Goal: Information Seeking & Learning: Learn about a topic

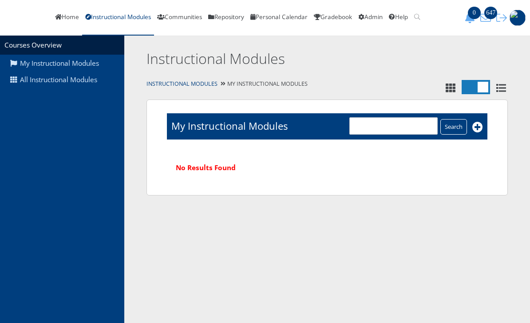
click at [78, 83] on link "All Instructional Modules" at bounding box center [62, 79] width 124 height 17
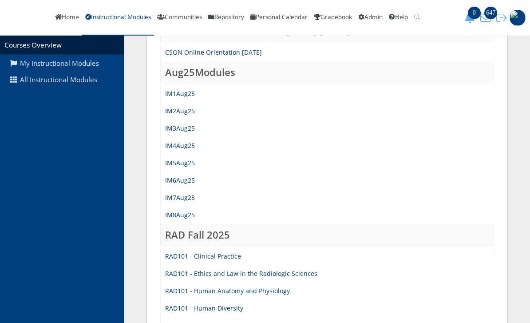
scroll to position [202, 0]
click at [186, 216] on link "IM8Aug25" at bounding box center [180, 214] width 30 height 8
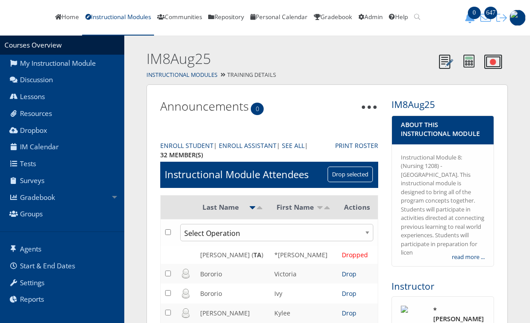
click at [38, 105] on link "Lessons" at bounding box center [62, 96] width 124 height 17
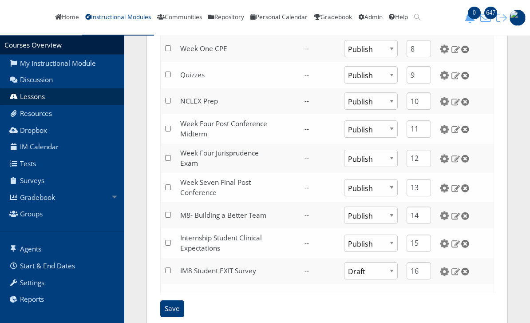
scroll to position [312, 0]
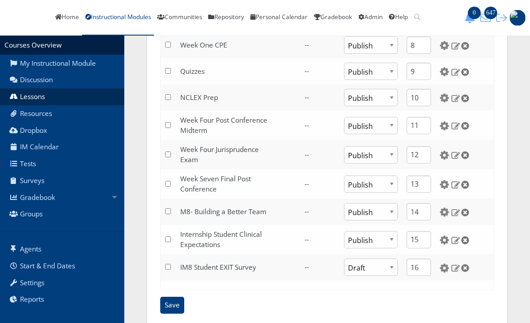
click at [194, 76] on link "Quizzes" at bounding box center [192, 71] width 24 height 9
